Goal: Information Seeking & Learning: Learn about a topic

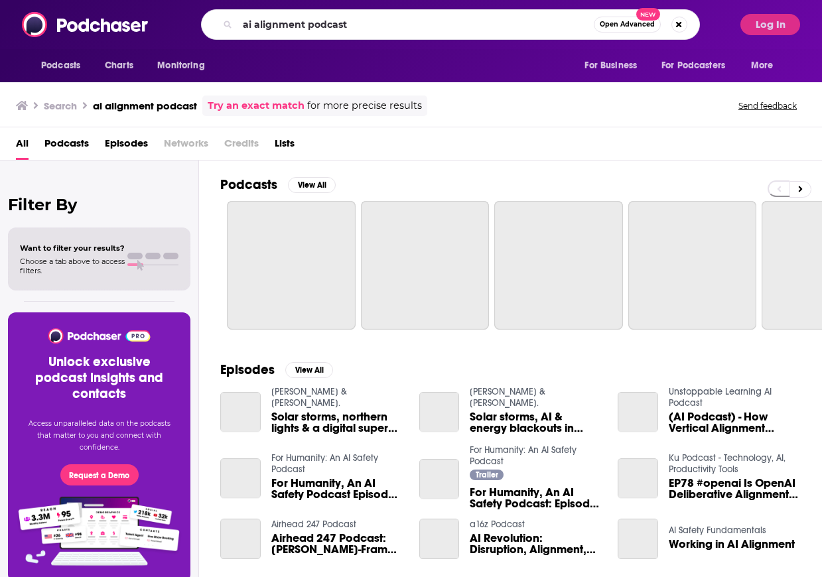
click at [172, 15] on div "ai alignment podcast Open Advanced New" at bounding box center [449, 24] width 567 height 31
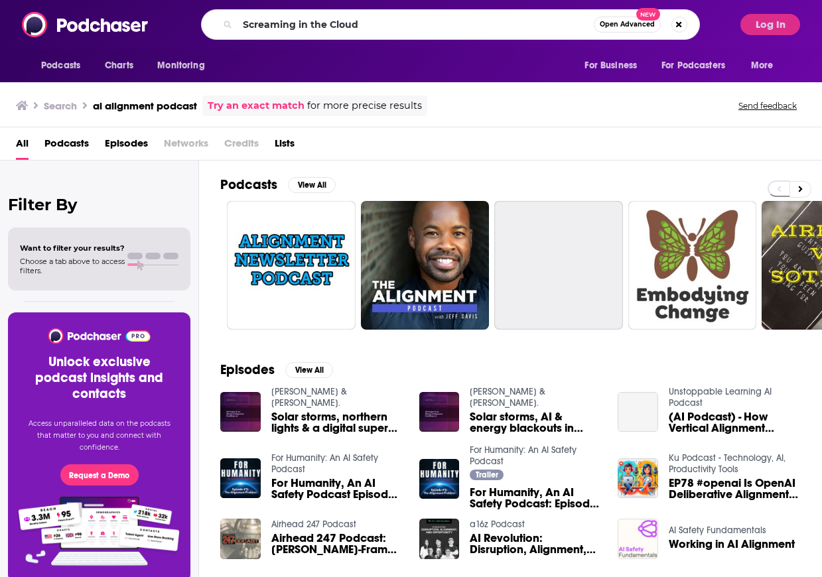
type input "Screaming in the Cloud"
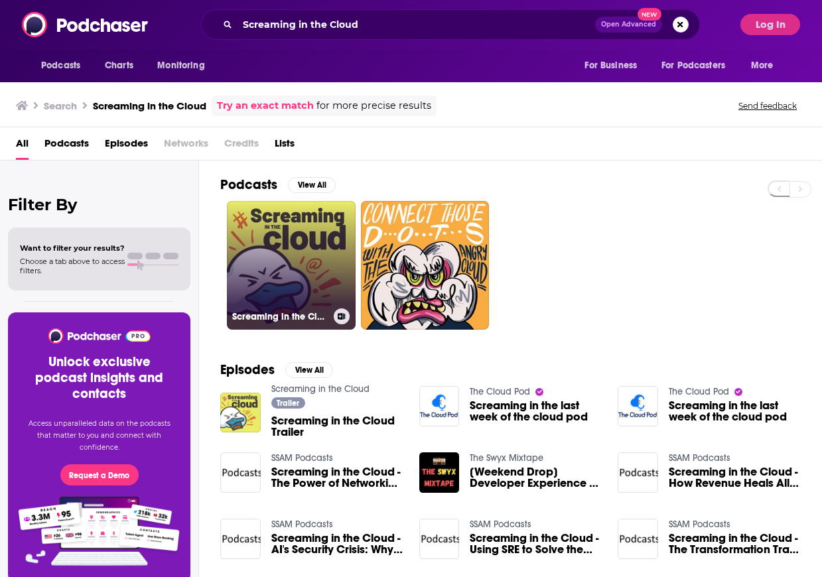
click at [298, 280] on link "Screaming in the Cloud" at bounding box center [291, 265] width 129 height 129
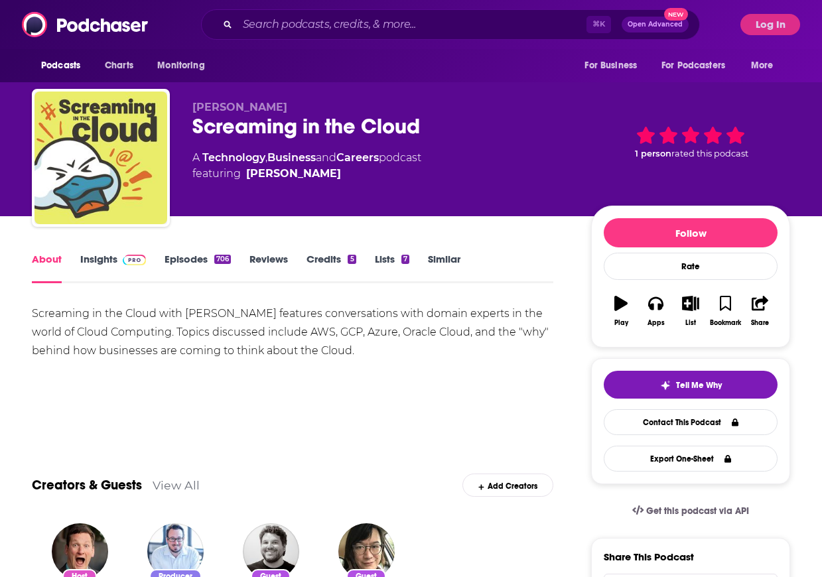
click at [101, 260] on link "Insights" at bounding box center [113, 268] width 66 height 31
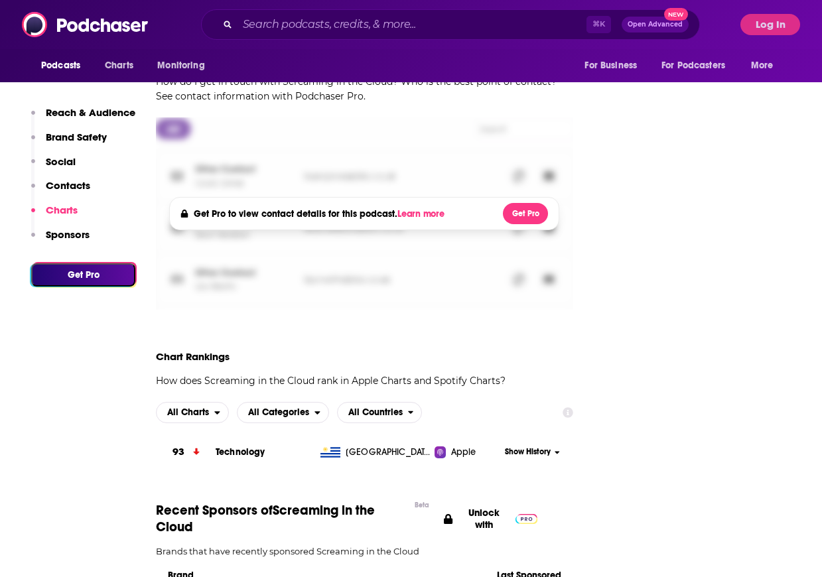
scroll to position [1132, 0]
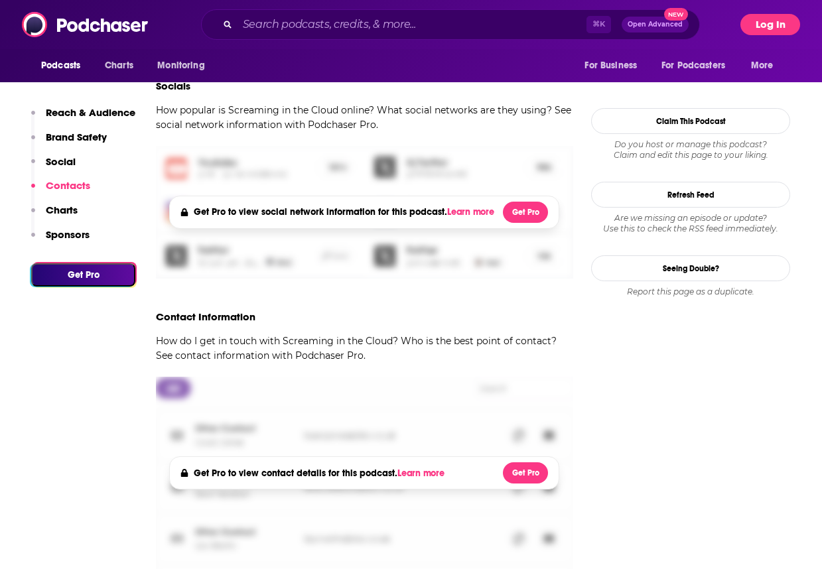
click at [759, 25] on button "Log In" at bounding box center [770, 24] width 60 height 21
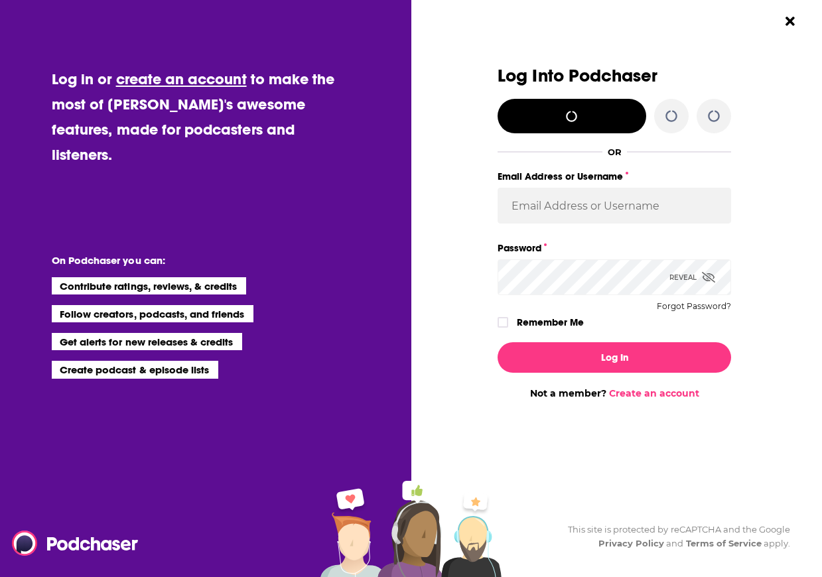
scroll to position [0, 0]
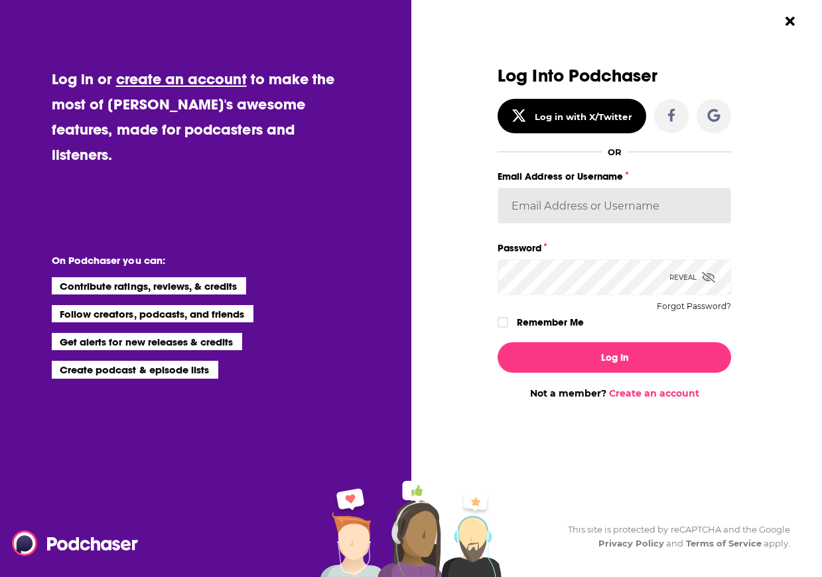
type input "[PERSON_NAME][EMAIL_ADDRESS][PERSON_NAME][DOMAIN_NAME]"
click at [571, 326] on label "Remember Me" at bounding box center [550, 322] width 67 height 17
click at [507, 328] on input "rememberMe" at bounding box center [503, 328] width 8 height 0
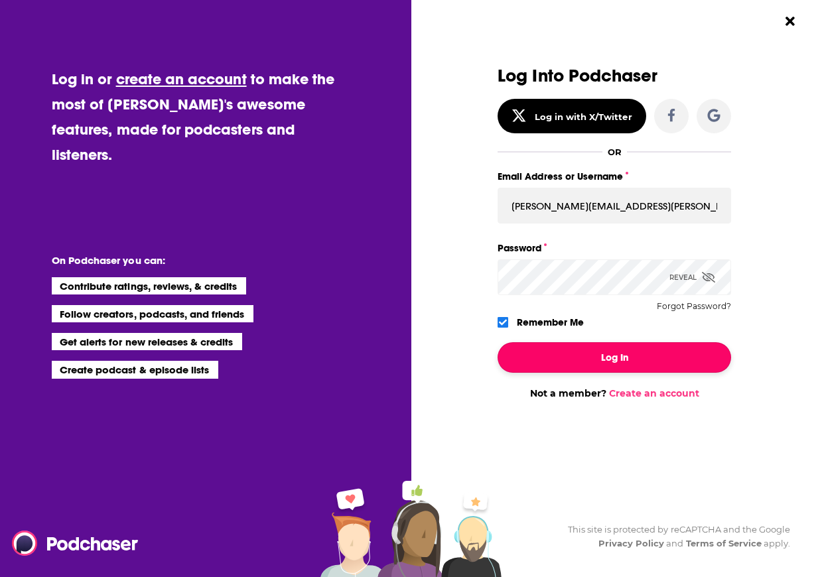
click at [570, 363] on button "Log In" at bounding box center [613, 357] width 233 height 31
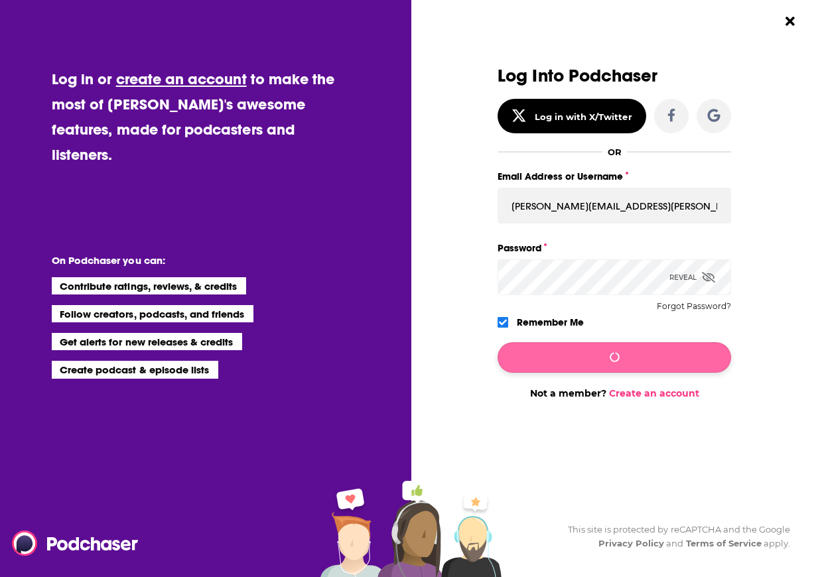
scroll to position [984, 0]
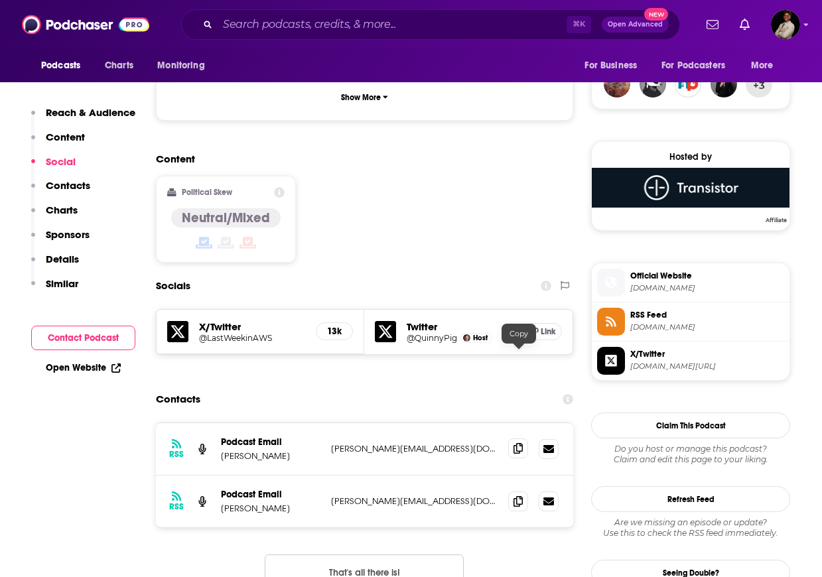
click at [511, 438] on span at bounding box center [518, 448] width 20 height 20
